Goal: Information Seeking & Learning: Learn about a topic

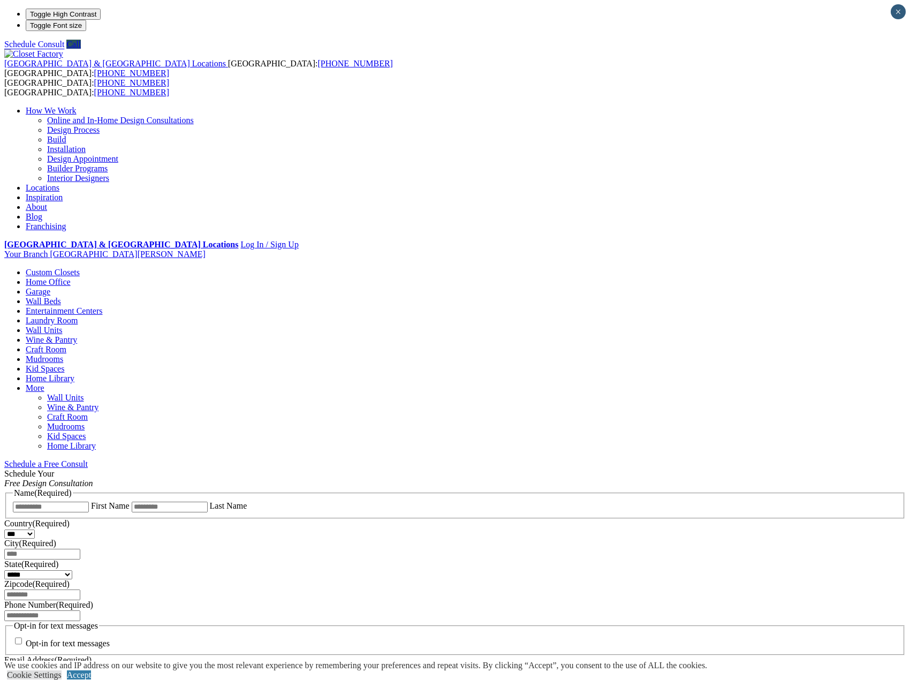
click at [62, 325] on link "Wall Units" at bounding box center [44, 329] width 36 height 9
click at [194, 116] on link "Online and In-Home Design Consultations" at bounding box center [120, 120] width 147 height 9
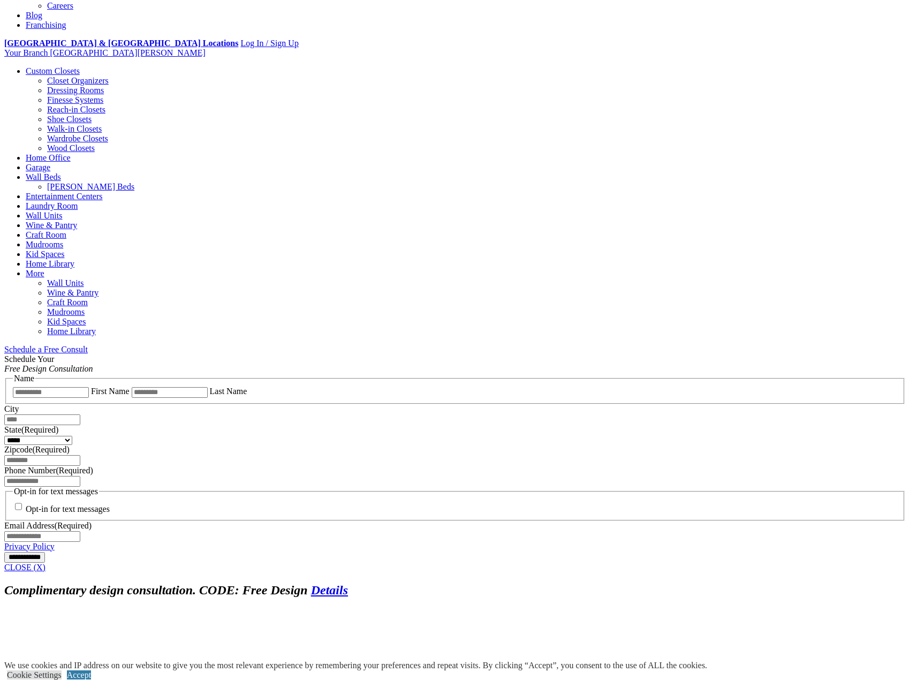
scroll to position [428, 0]
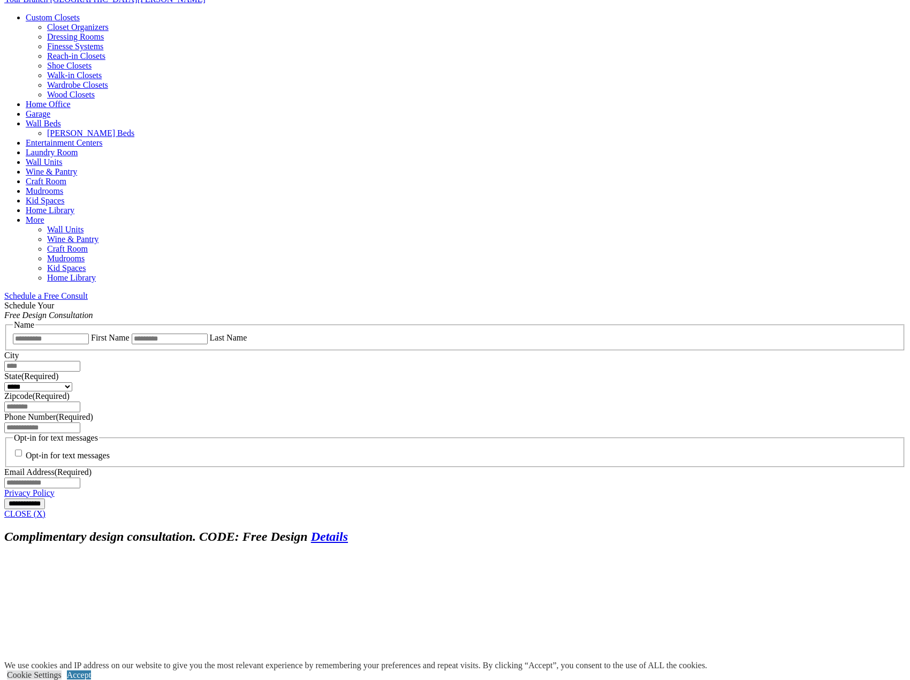
click at [89, 334] on input "First Name" at bounding box center [51, 339] width 76 height 11
click at [71, 100] on link "Home Office" at bounding box center [48, 104] width 45 height 9
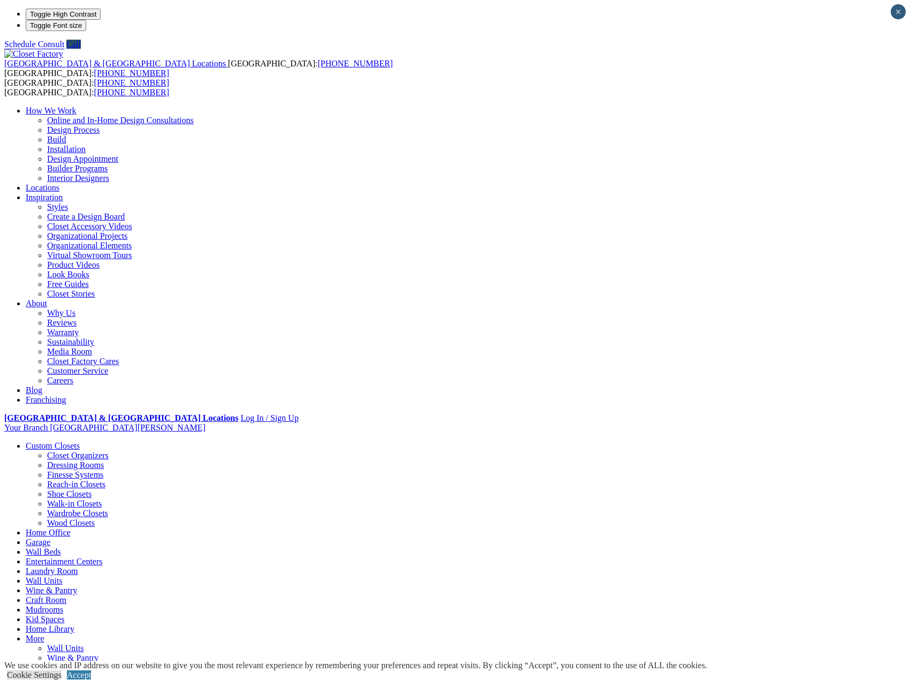
click at [589, 106] on div "How We Work Online and In-Home Design Consultations Design Process Build Instal…" at bounding box center [455, 255] width 902 height 299
